Goal: Navigation & Orientation: Find specific page/section

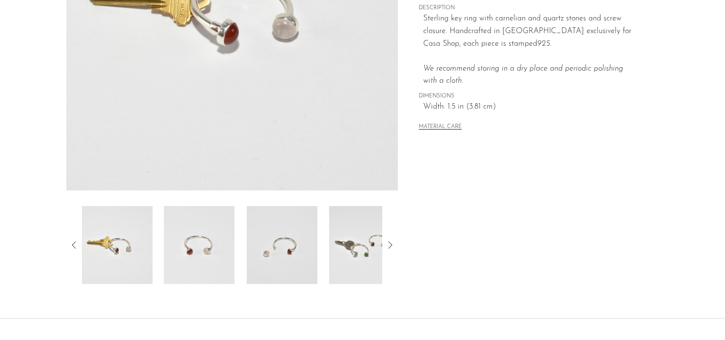
scroll to position [294, 0]
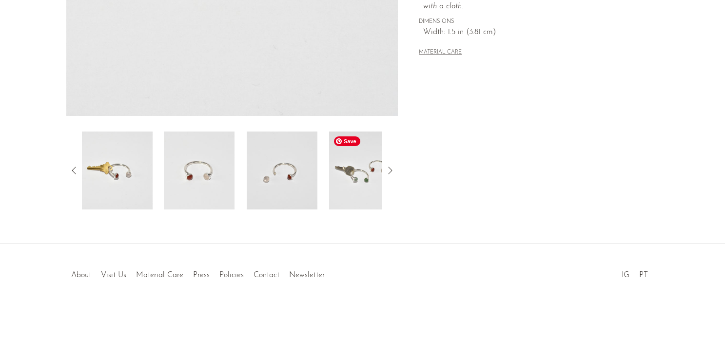
click at [360, 181] on img at bounding box center [364, 171] width 71 height 78
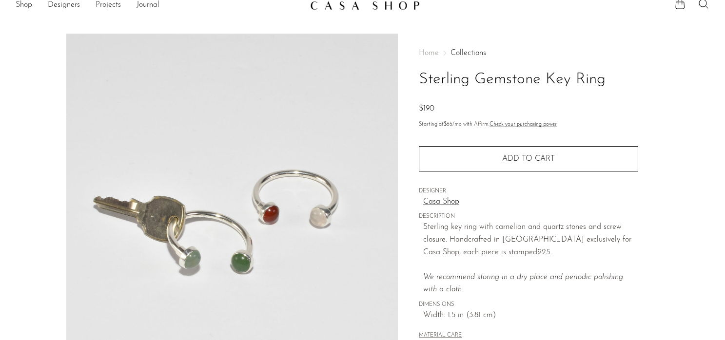
scroll to position [0, 0]
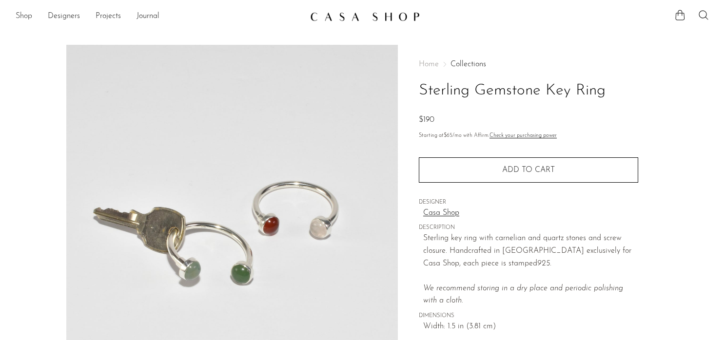
click at [28, 19] on link "Shop" at bounding box center [24, 16] width 17 height 13
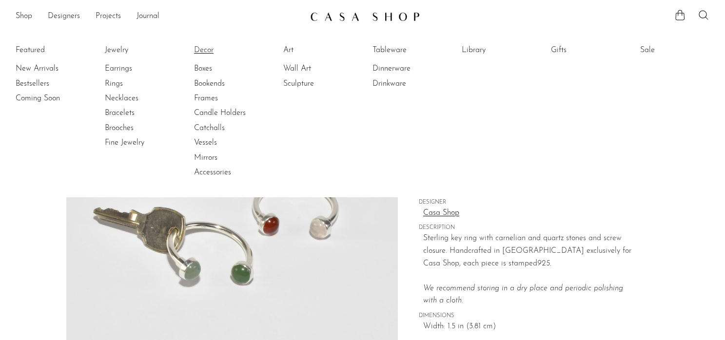
click at [203, 45] on link "Decor" at bounding box center [230, 50] width 73 height 11
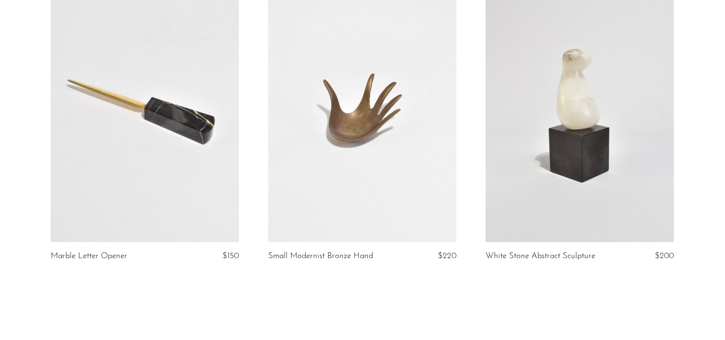
scroll to position [3553, 0]
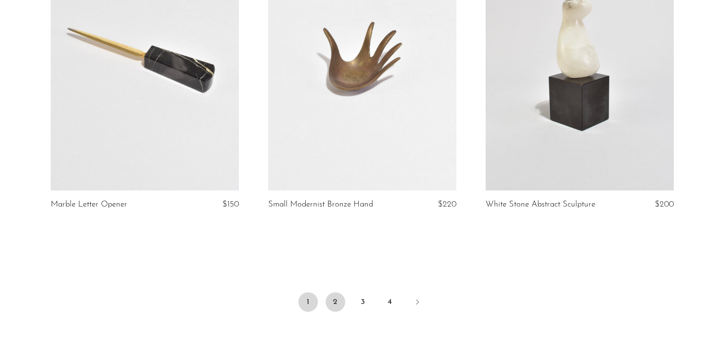
click at [334, 310] on link "2" at bounding box center [335, 301] width 19 height 19
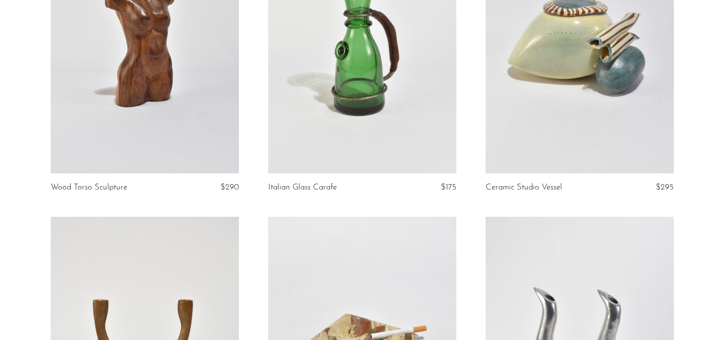
scroll to position [3247, 0]
